Goal: Task Accomplishment & Management: Use online tool/utility

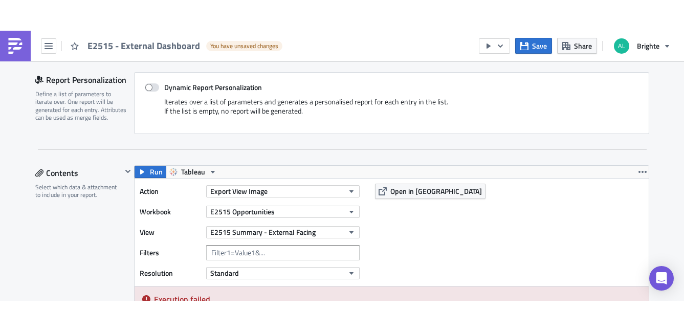
scroll to position [211, 0]
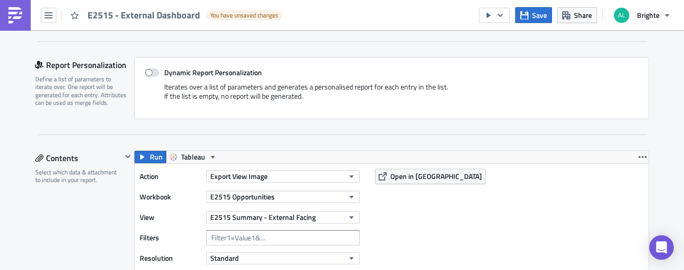
click at [147, 158] on button "Run" at bounding box center [150, 157] width 32 height 12
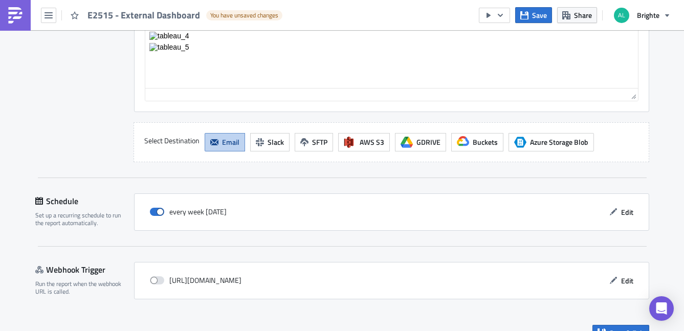
scroll to position [1857, 0]
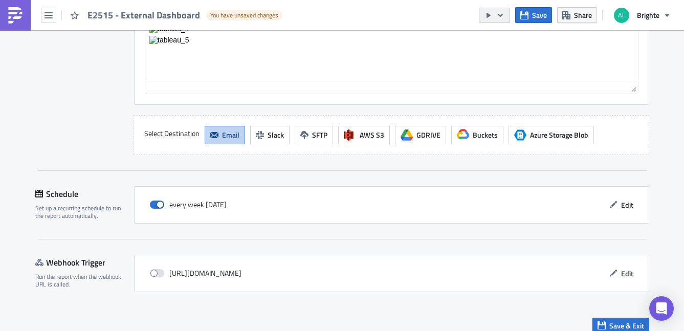
click at [502, 14] on icon "button" at bounding box center [500, 14] width 5 height 3
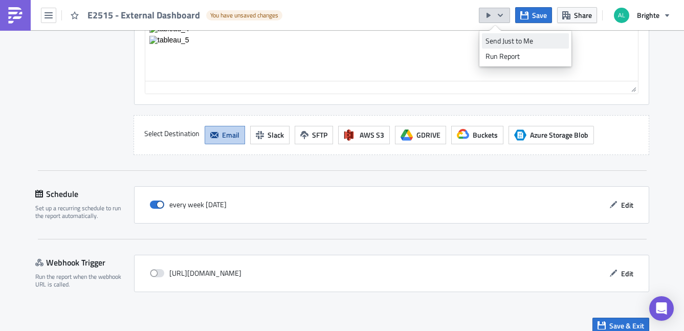
click at [505, 39] on div "Send Just to Me" at bounding box center [525, 41] width 80 height 10
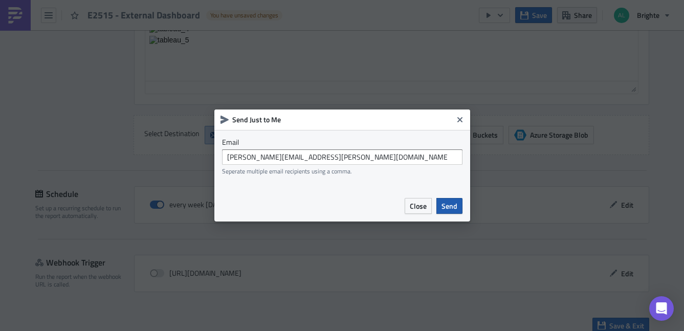
click at [447, 200] on span "Send" at bounding box center [449, 205] width 16 height 11
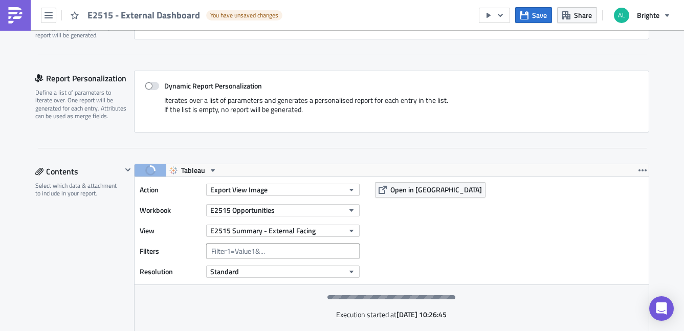
scroll to position [0, 0]
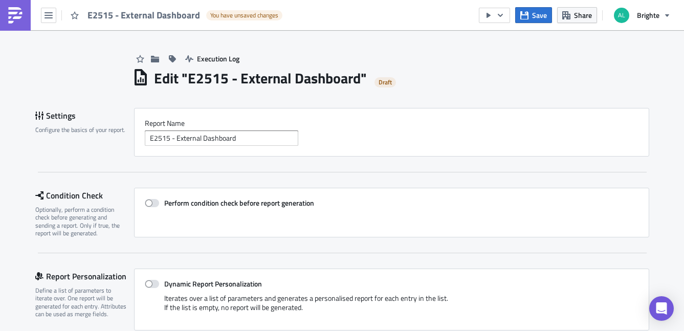
click at [101, 20] on span "E2515 - External Dashboard" at bounding box center [144, 15] width 114 height 12
click at [53, 16] on button "button" at bounding box center [48, 15] width 15 height 15
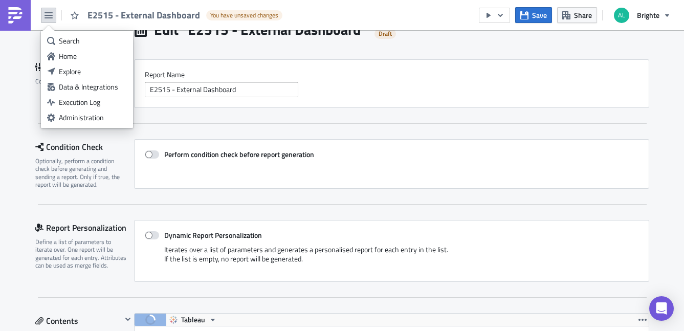
scroll to position [120, 0]
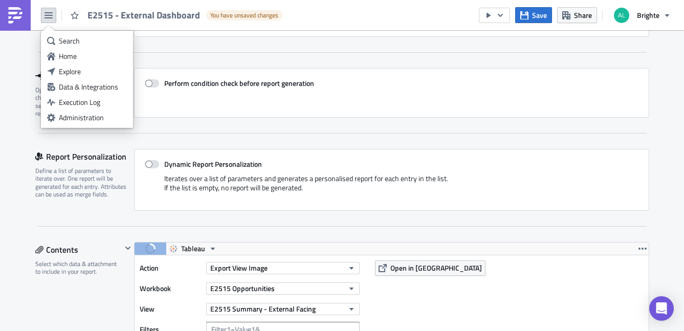
click at [569, 197] on div "Iterates over a list of parameters and generates a personalised report for each…" at bounding box center [392, 187] width 494 height 26
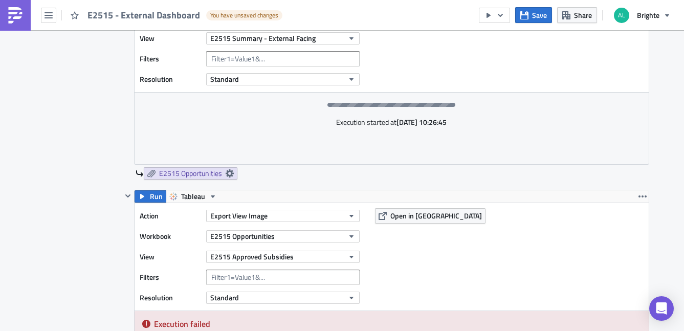
scroll to position [2, 0]
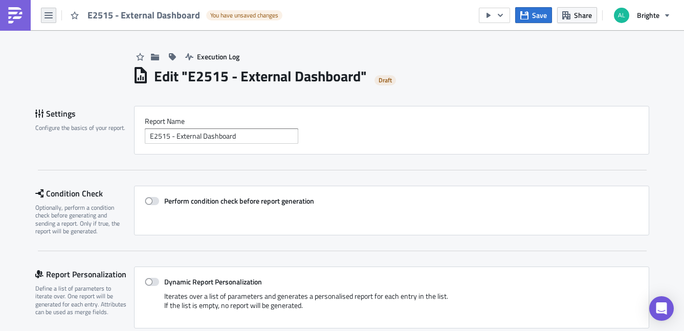
click at [53, 15] on button "button" at bounding box center [48, 15] width 15 height 15
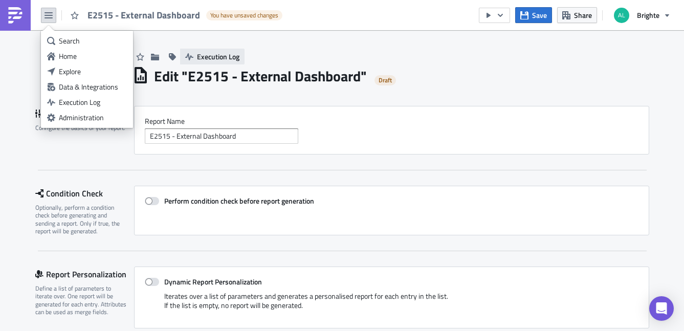
click at [208, 60] on span "Execution Log" at bounding box center [218, 56] width 42 height 11
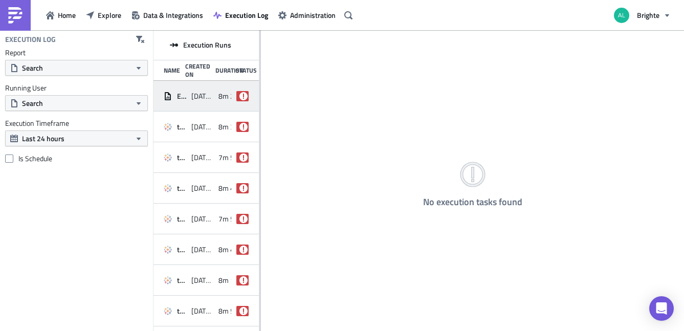
click at [207, 100] on span "[DATE] 10:54" at bounding box center [202, 96] width 23 height 9
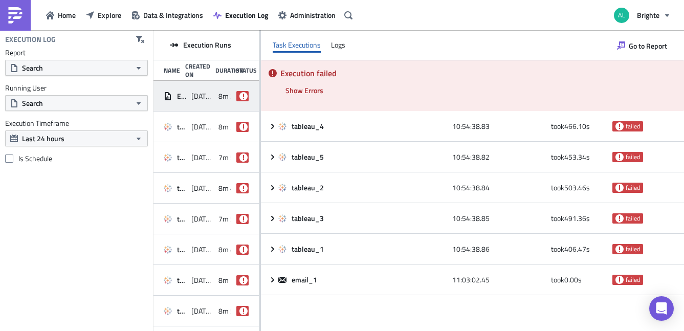
click at [320, 98] on div "Execution failed Show Errors [DATE] 11:01:25.23 FAIL signal raised: FAIL("Table…" at bounding box center [472, 85] width 423 height 51
click at [315, 91] on span "Show Errors" at bounding box center [304, 90] width 38 height 11
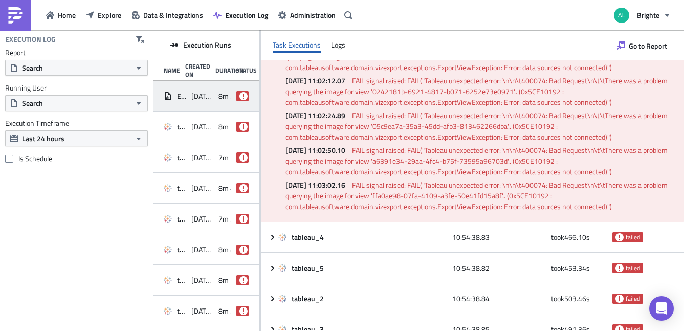
scroll to position [144, 0]
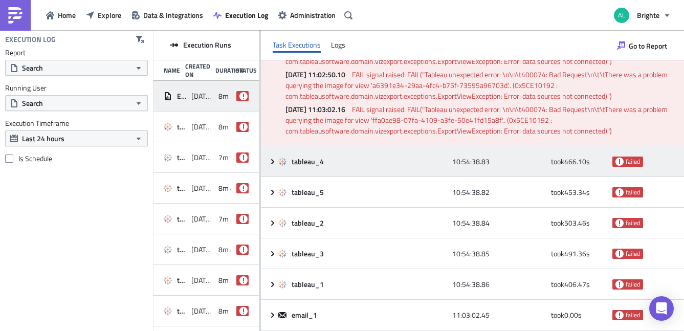
click at [339, 174] on div "tableau_4 10:54:38.83 took 466.10 s failed" at bounding box center [472, 161] width 423 height 31
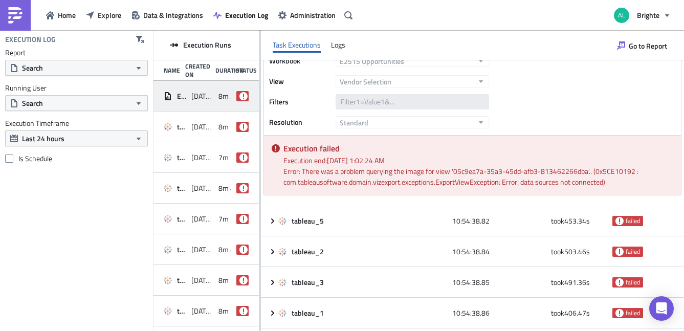
scroll to position [311, 0]
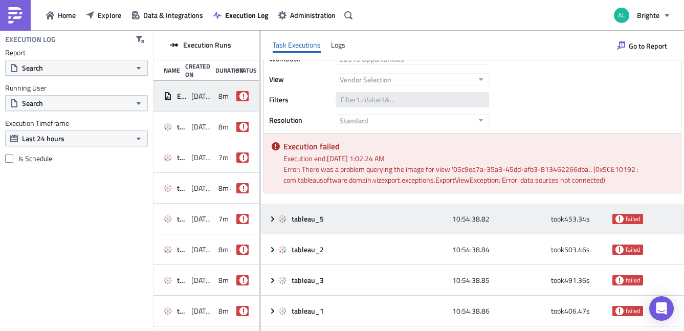
click at [347, 209] on div "tableau_5 10:54:38.82 took 453.34 s failed" at bounding box center [472, 219] width 423 height 31
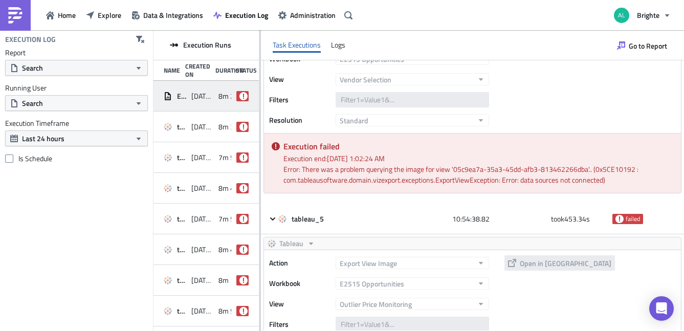
click at [338, 184] on div "Error: There was a problem querying the image for view '05c9ea7a-35a3-45dd-afb3…" at bounding box center [478, 174] width 390 height 21
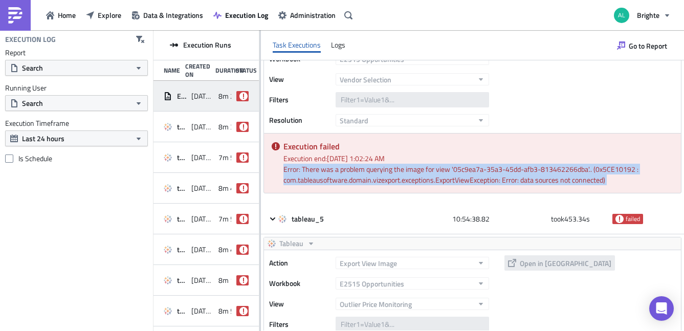
click at [338, 184] on div "Error: There was a problem querying the image for view '05c9ea7a-35a3-45dd-afb3…" at bounding box center [478, 174] width 390 height 21
click at [351, 179] on div "Error: There was a problem querying the image for view '05c9ea7a-35a3-45dd-afb3…" at bounding box center [478, 174] width 390 height 21
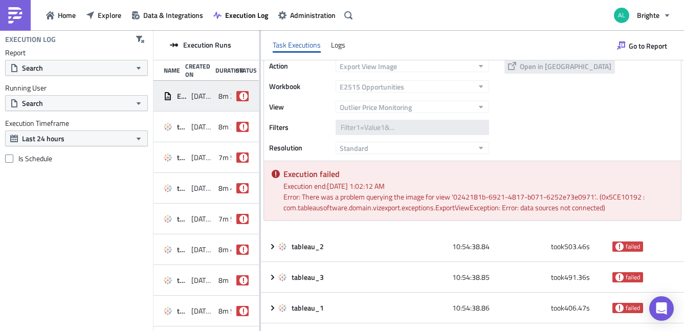
scroll to position [531, 0]
